Goal: Transaction & Acquisition: Purchase product/service

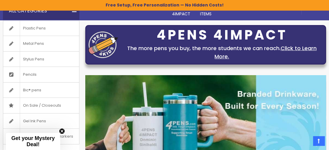
scroll to position [61, 0]
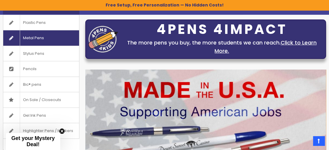
click at [43, 38] on span "Metal Pens" at bounding box center [33, 37] width 27 height 15
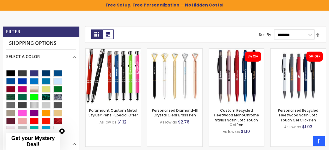
scroll to position [140, 0]
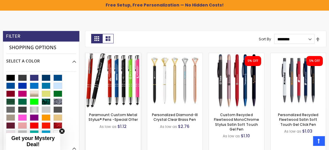
click at [126, 73] on img at bounding box center [113, 80] width 55 height 55
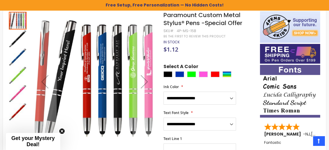
scroll to position [89, 0]
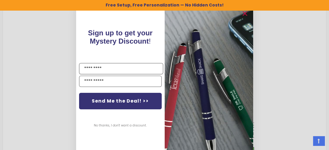
drag, startPoint x: 332, startPoint y: 8, endPoint x: 330, endPoint y: 42, distance: 33.7
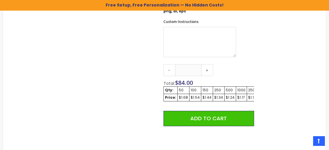
scroll to position [309, 0]
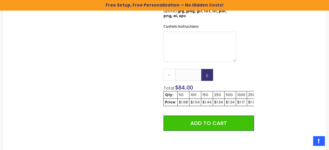
click at [206, 69] on link "+" at bounding box center [207, 75] width 12 height 12
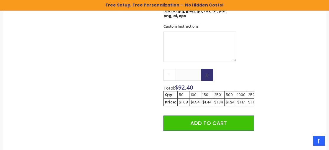
click at [206, 69] on link "+" at bounding box center [207, 75] width 12 height 12
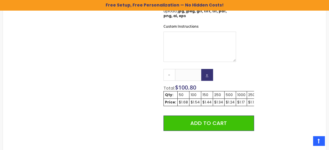
click at [206, 69] on link "+" at bounding box center [207, 75] width 12 height 12
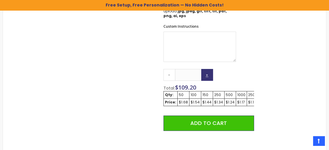
click at [206, 69] on link "+" at bounding box center [207, 75] width 12 height 12
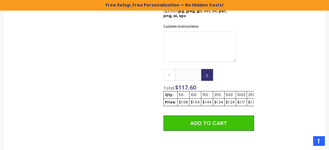
click at [206, 69] on link "+" at bounding box center [207, 75] width 12 height 12
type input "**"
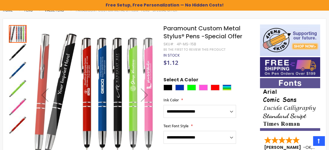
scroll to position [73, 0]
